Goal: Use online tool/utility: Utilize a website feature to perform a specific function

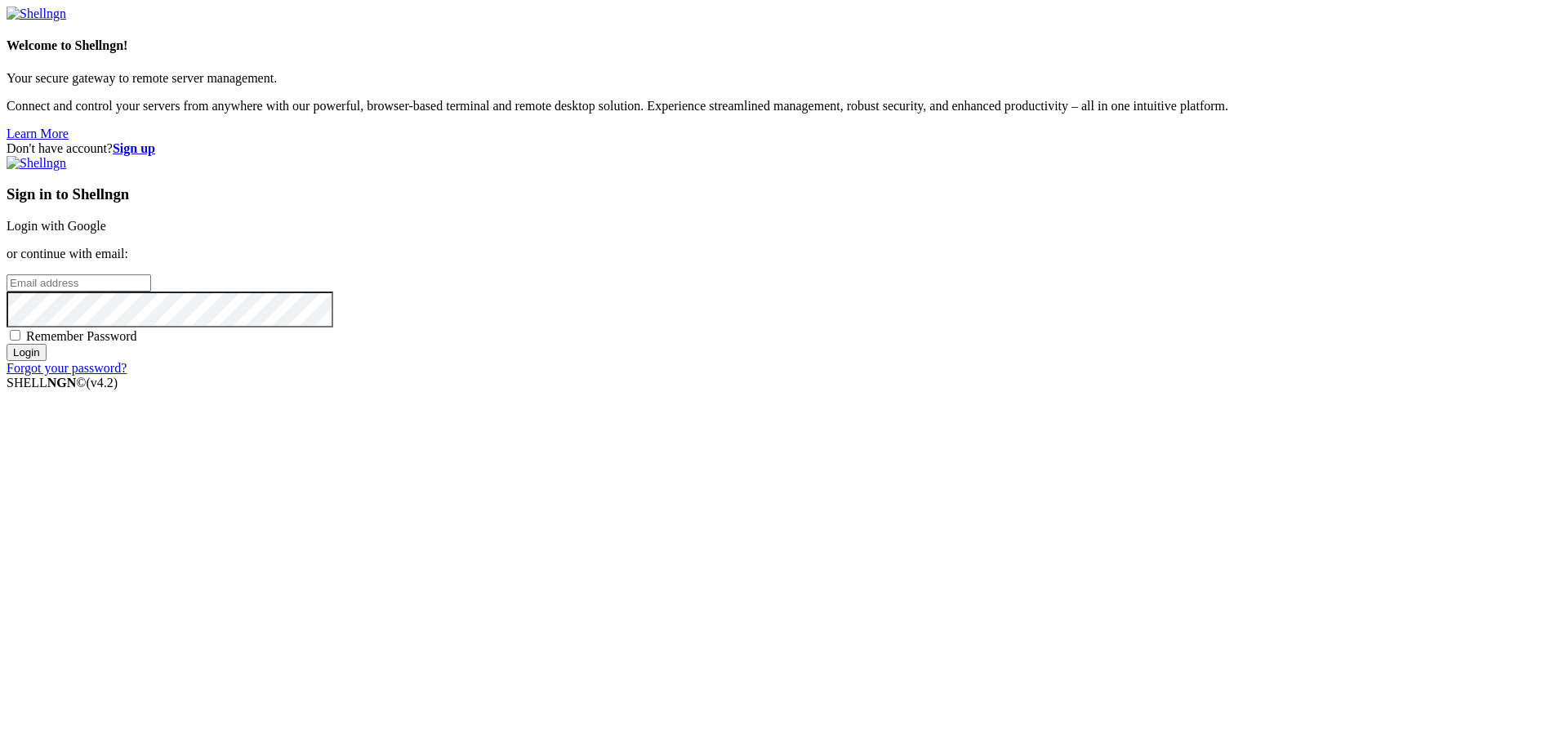
click at [106, 232] on link "Login with Google" at bounding box center [56, 225] width 100 height 14
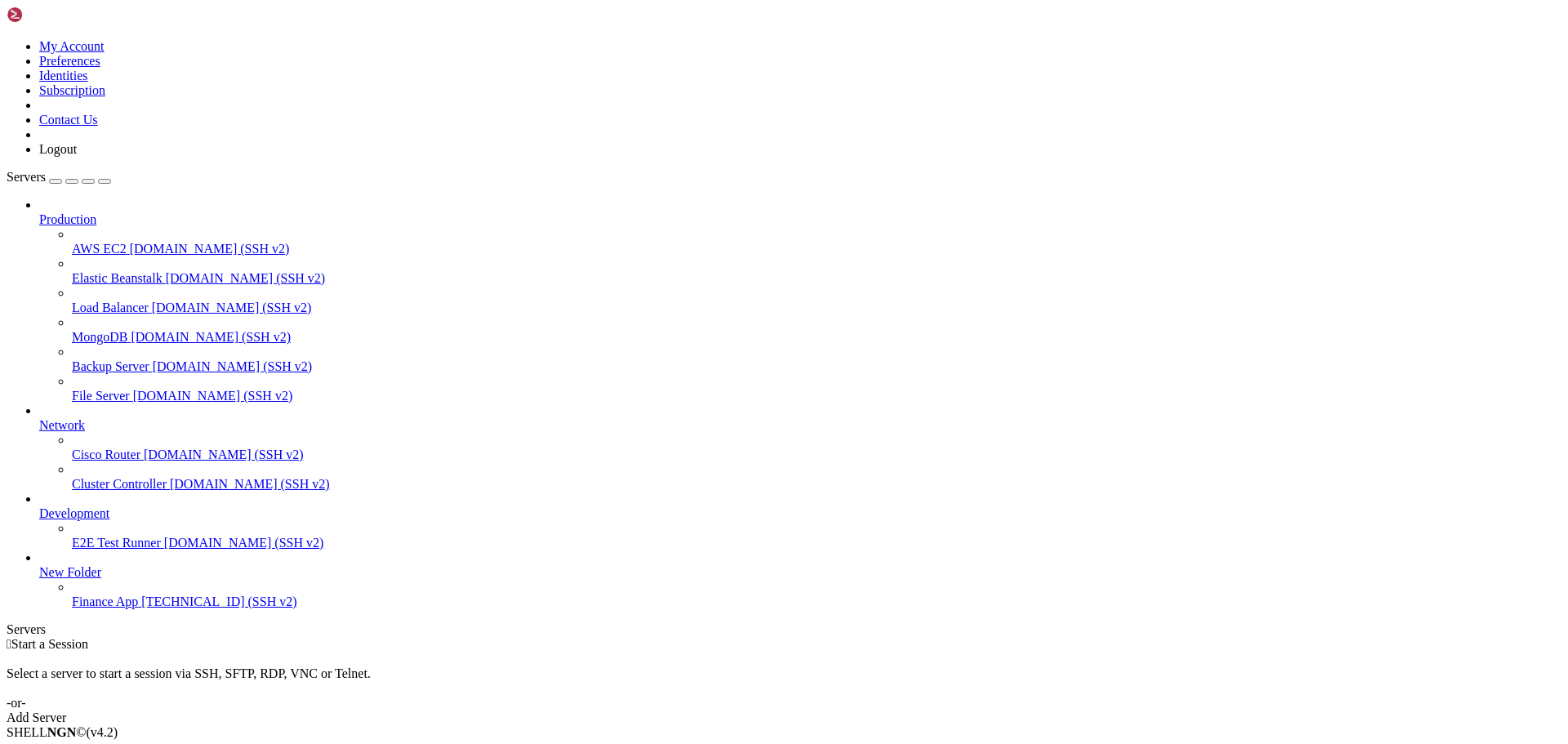
click at [141, 609] on span "[TECHNICAL_ID] (SSH v2)" at bounding box center [218, 602] width 155 height 14
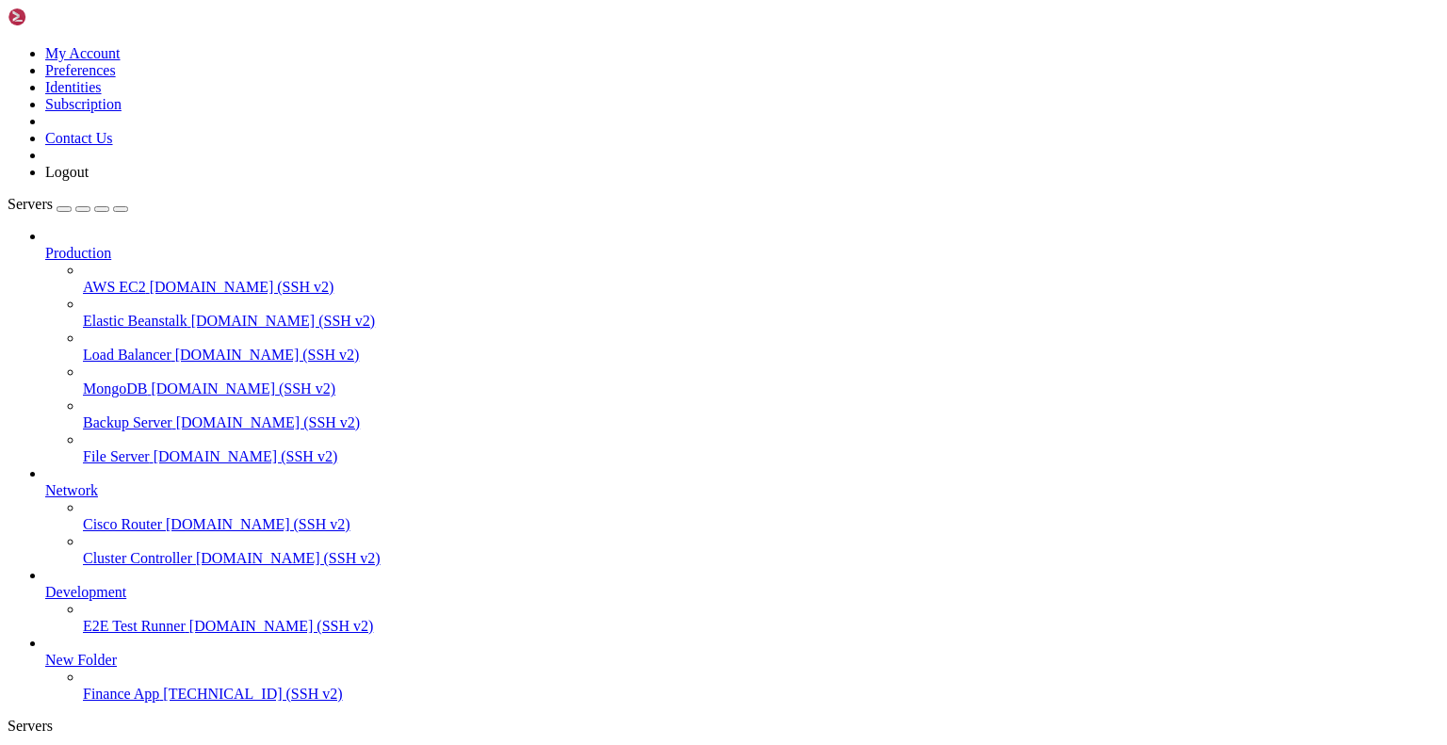
scroll to position [1889, 0]
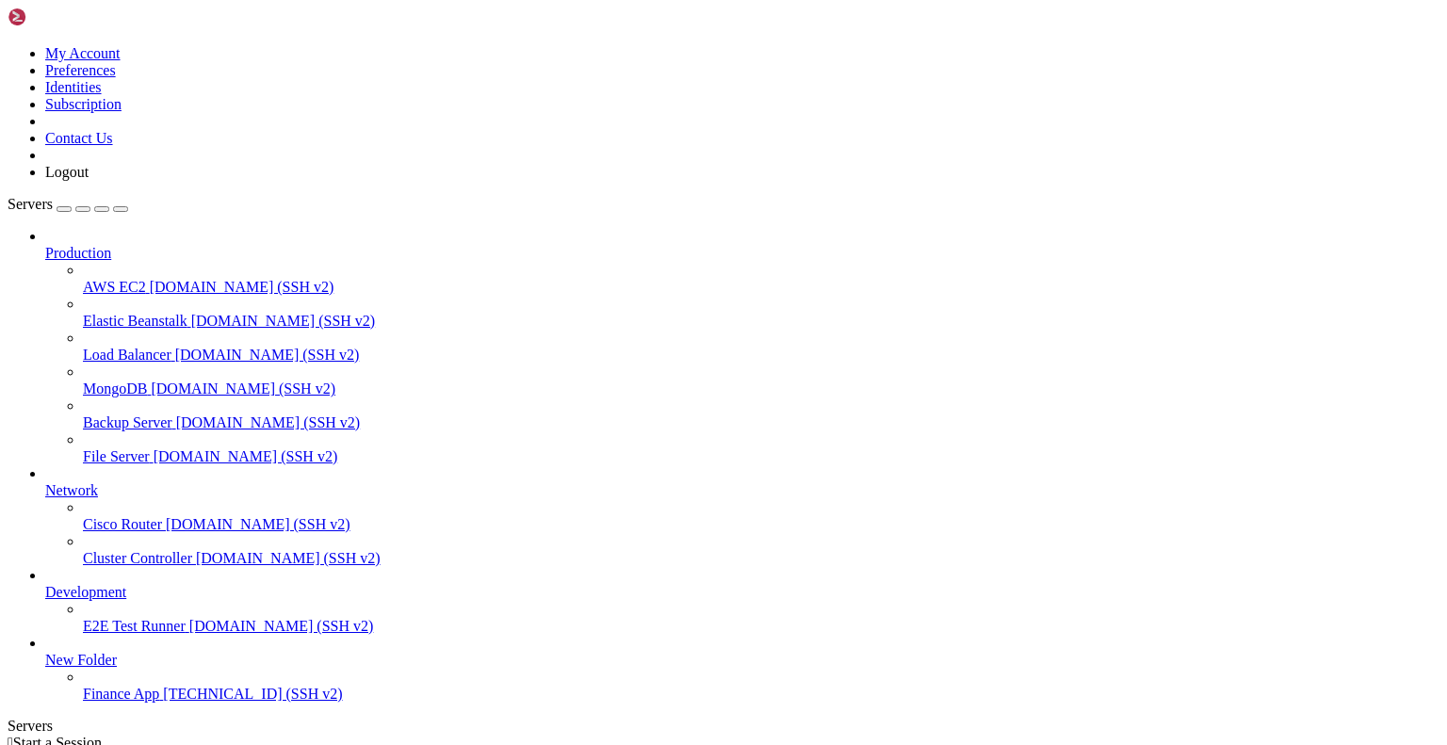
scroll to position [64, 0]
click at [123, 686] on span "Finance App" at bounding box center [121, 694] width 76 height 16
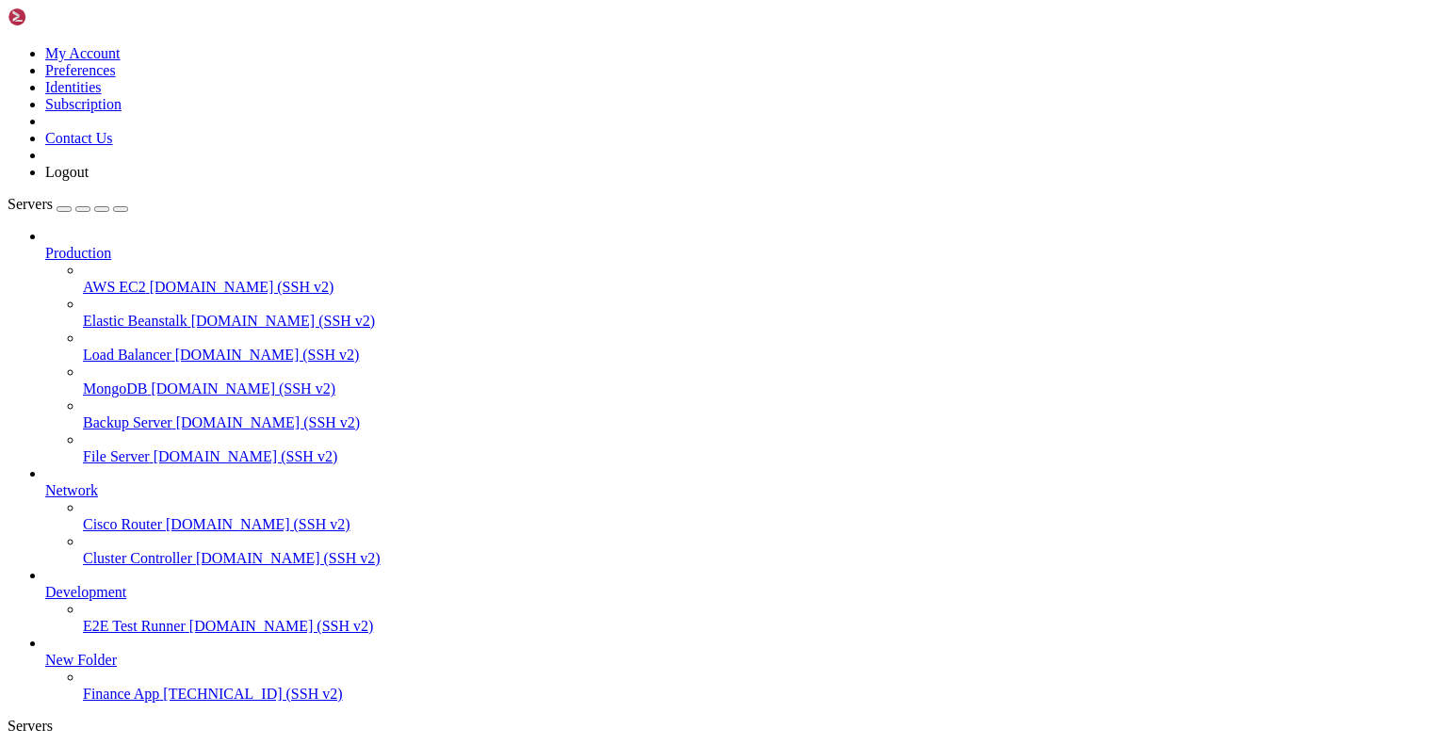
scroll to position [608, 0]
